Goal: Navigation & Orientation: Find specific page/section

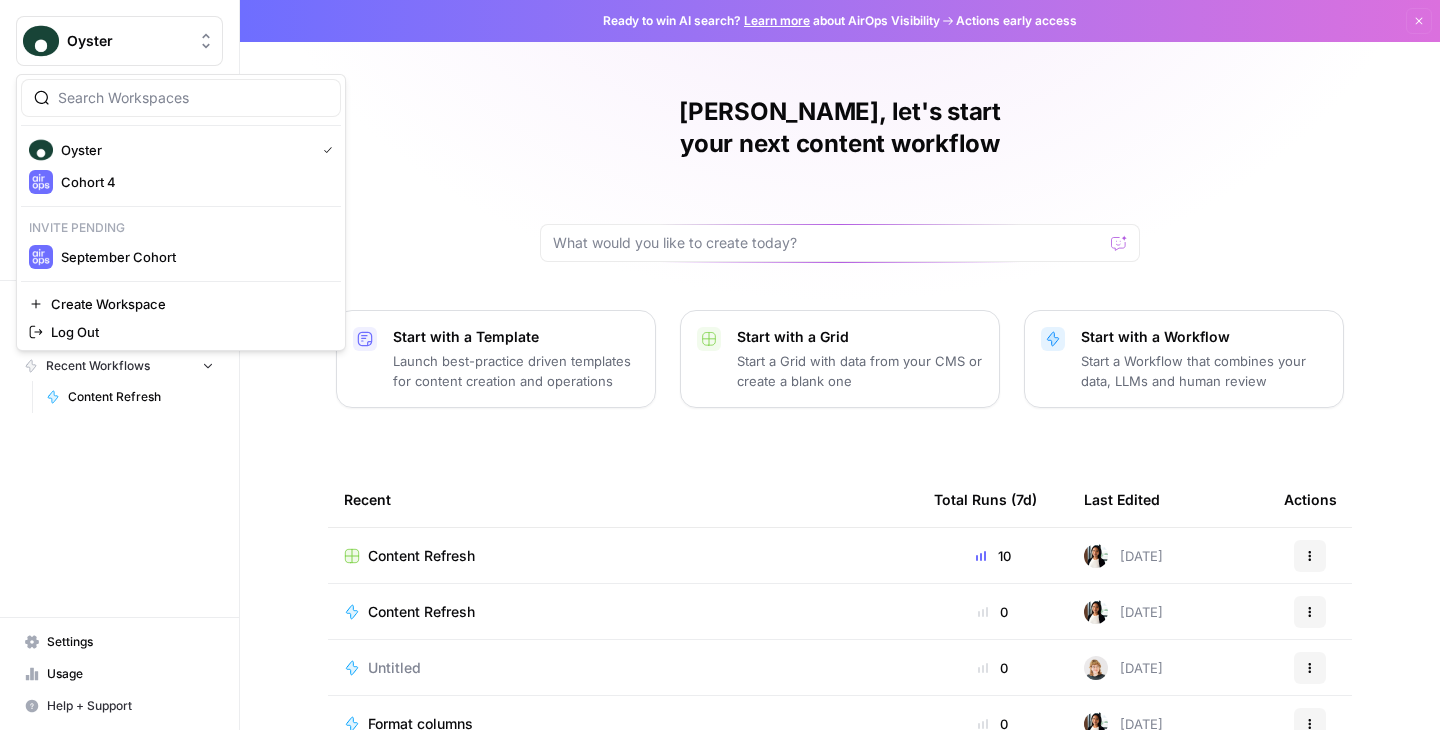
click at [160, 49] on span "Oyster" at bounding box center [127, 41] width 121 height 20
click at [123, 259] on span "September Cohort" at bounding box center [193, 257] width 264 height 20
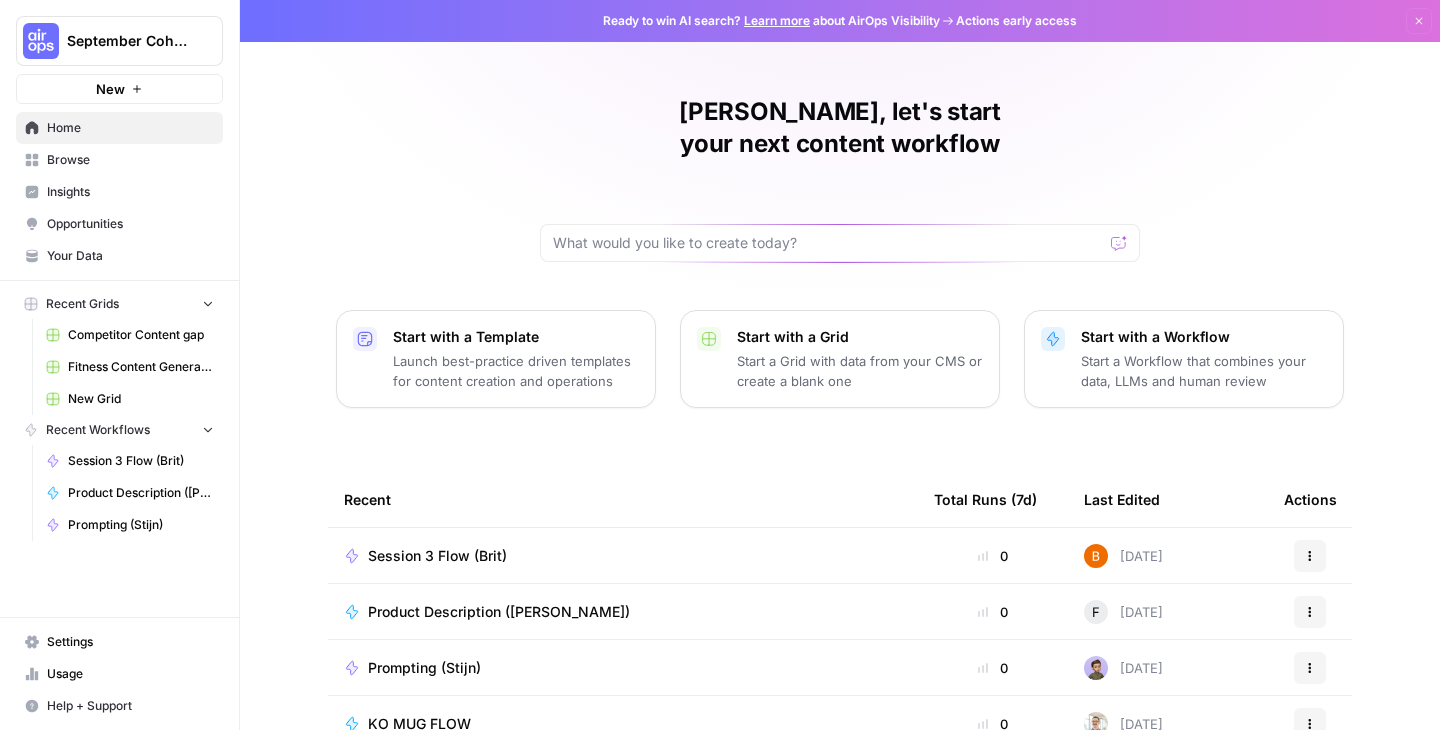
click at [95, 160] on span "Browse" at bounding box center [130, 160] width 167 height 18
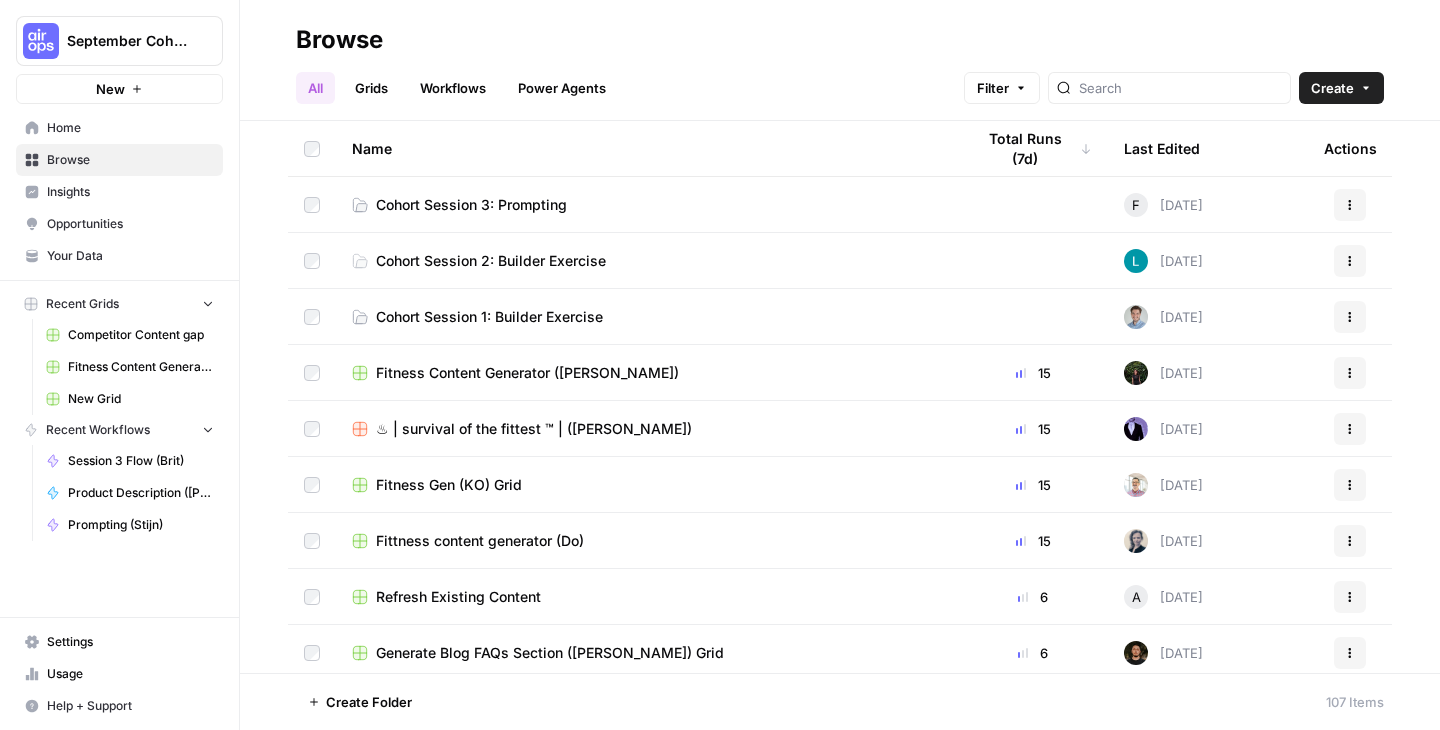
click at [139, 229] on span "Opportunities" at bounding box center [130, 224] width 167 height 18
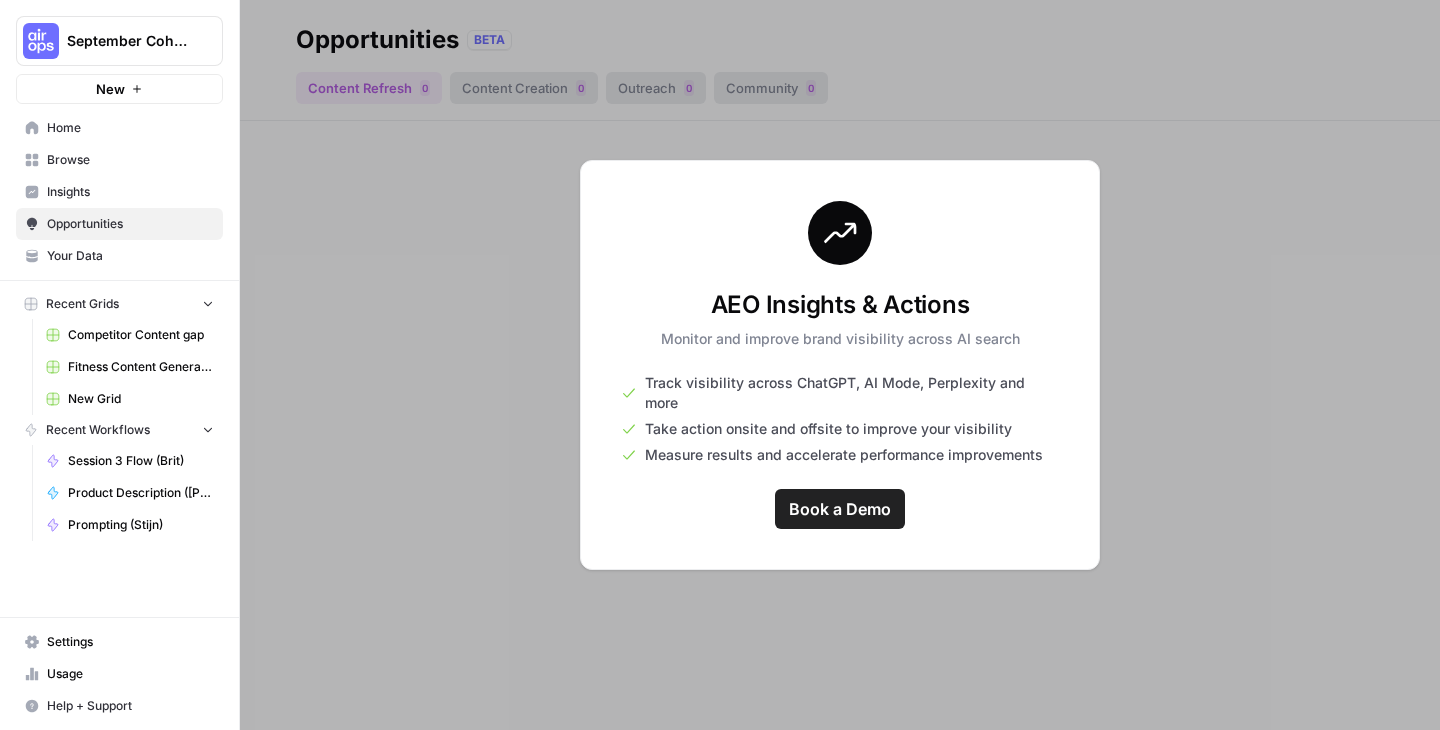
click at [418, 259] on div at bounding box center [840, 365] width 1200 height 730
click at [87, 261] on span "Your Data" at bounding box center [130, 256] width 167 height 18
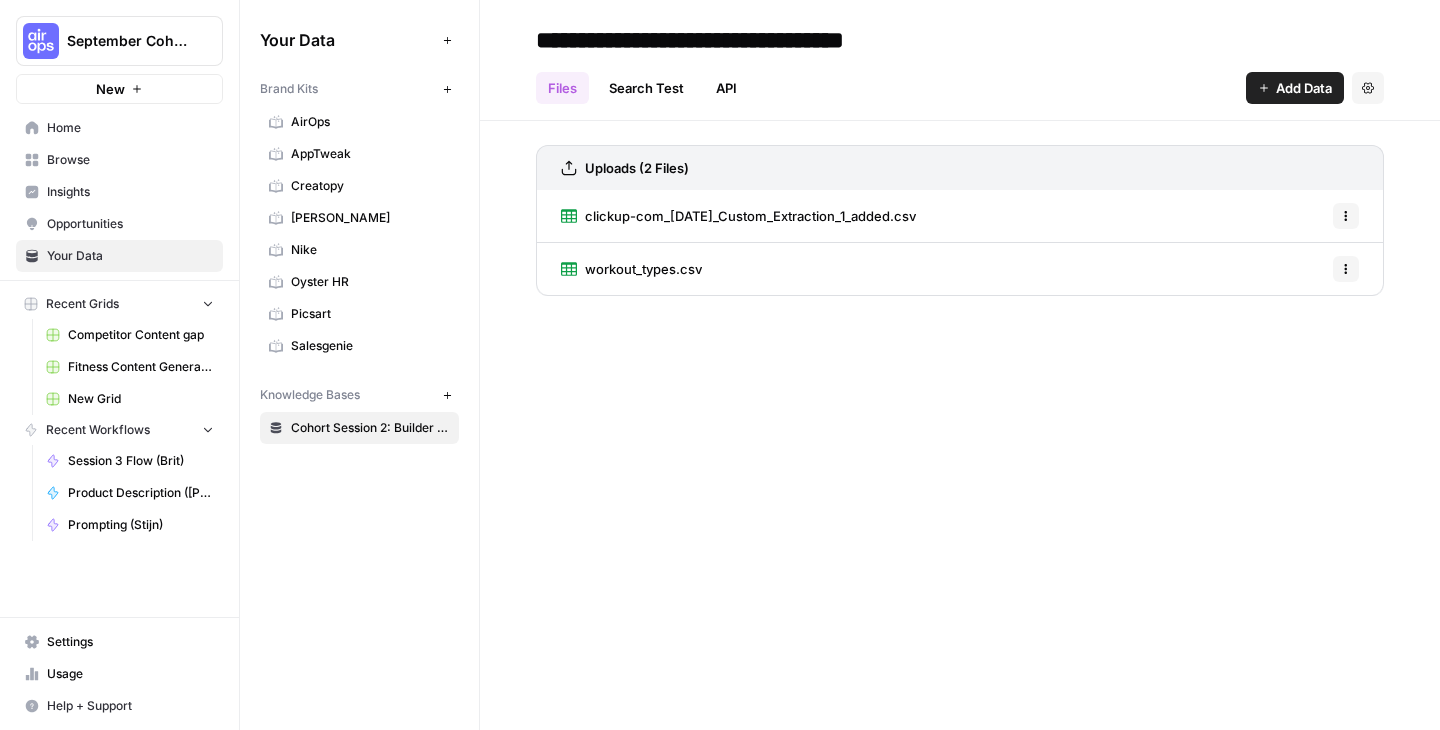
click at [328, 288] on span "Oyster HR" at bounding box center [370, 282] width 159 height 18
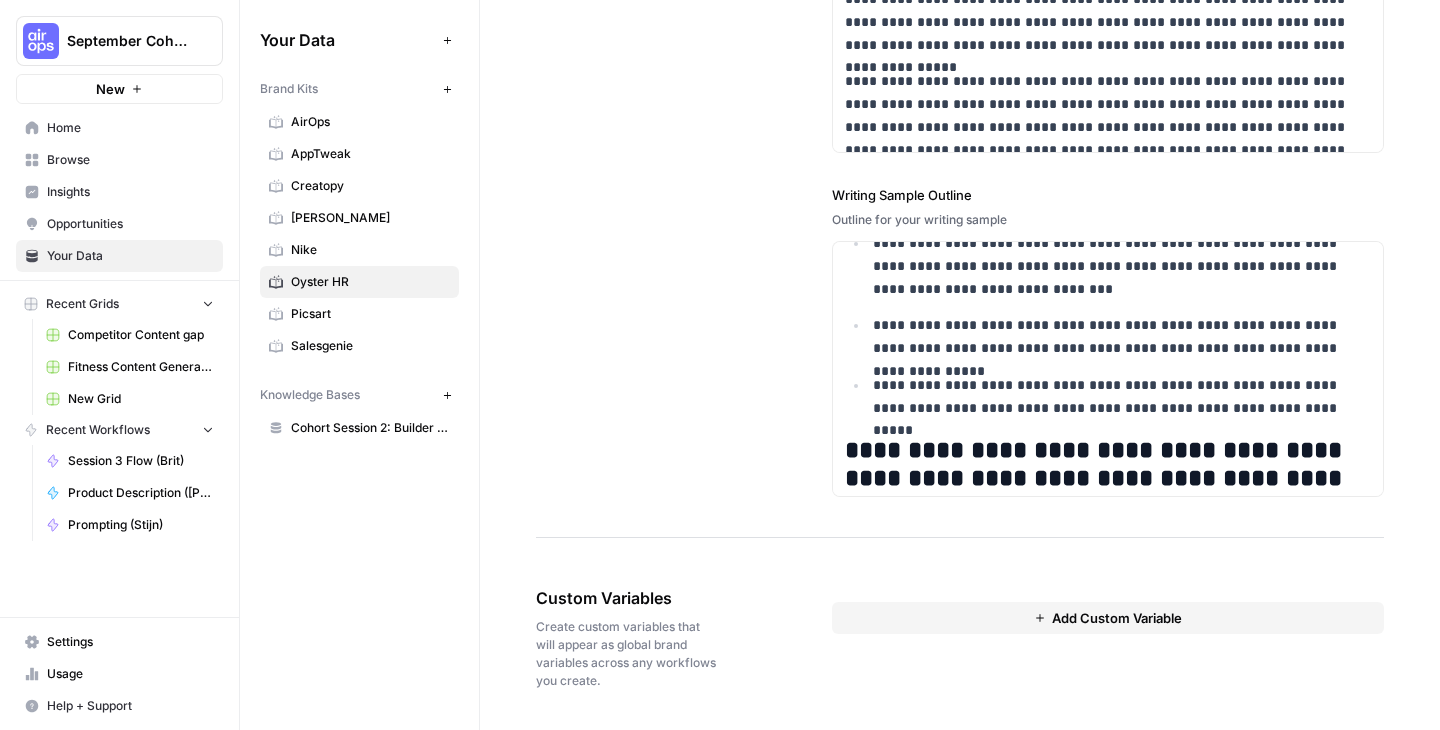
scroll to position [807, 0]
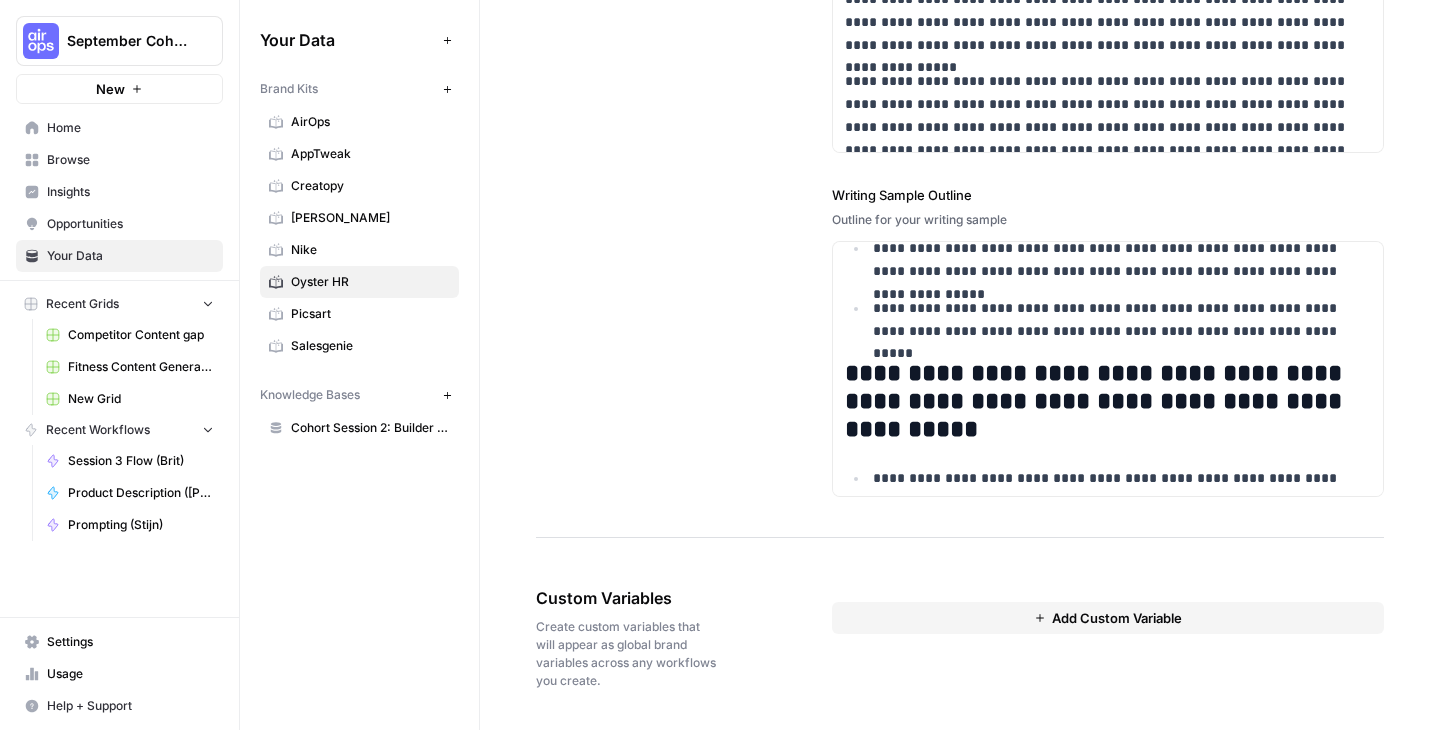
click at [75, 132] on span "Home" at bounding box center [130, 128] width 167 height 18
